Goal: Task Accomplishment & Management: Manage account settings

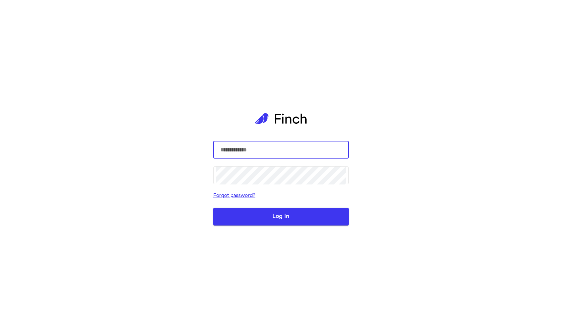
click at [275, 154] on input "text" at bounding box center [281, 150] width 130 height 18
type input "**********"
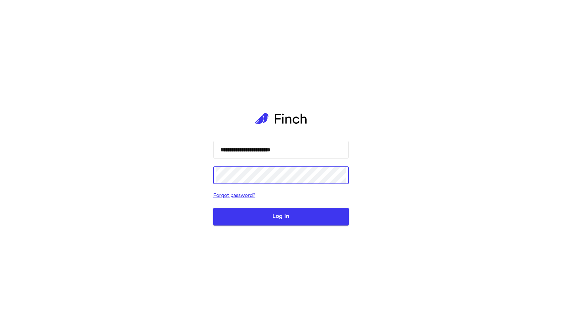
click at [213, 208] on button "Log In" at bounding box center [280, 217] width 135 height 18
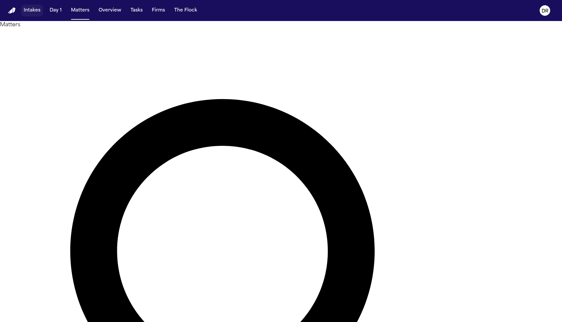
click at [37, 12] on button "Intakes" at bounding box center [32, 11] width 22 height 12
